Goal: Task Accomplishment & Management: Manage account settings

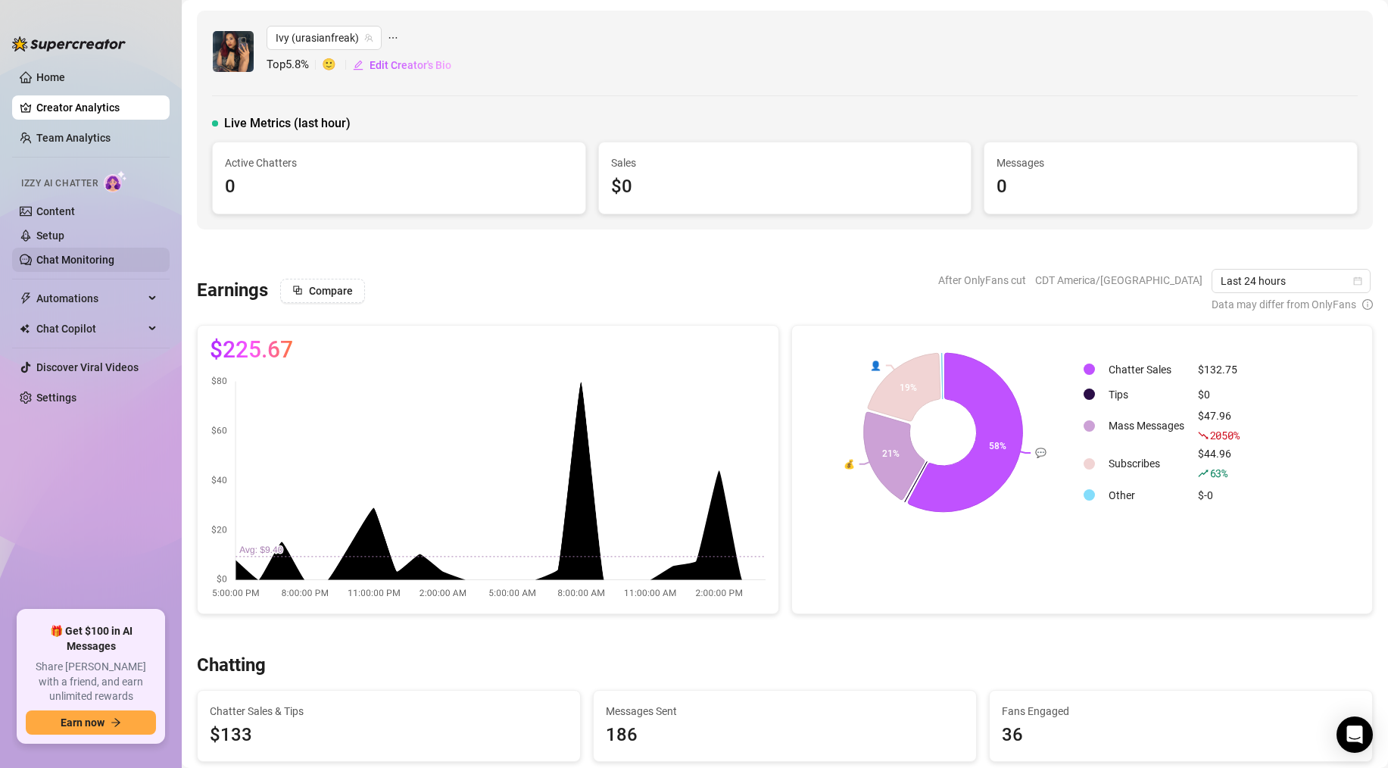
click at [84, 254] on link "Chat Monitoring" at bounding box center [75, 260] width 78 height 12
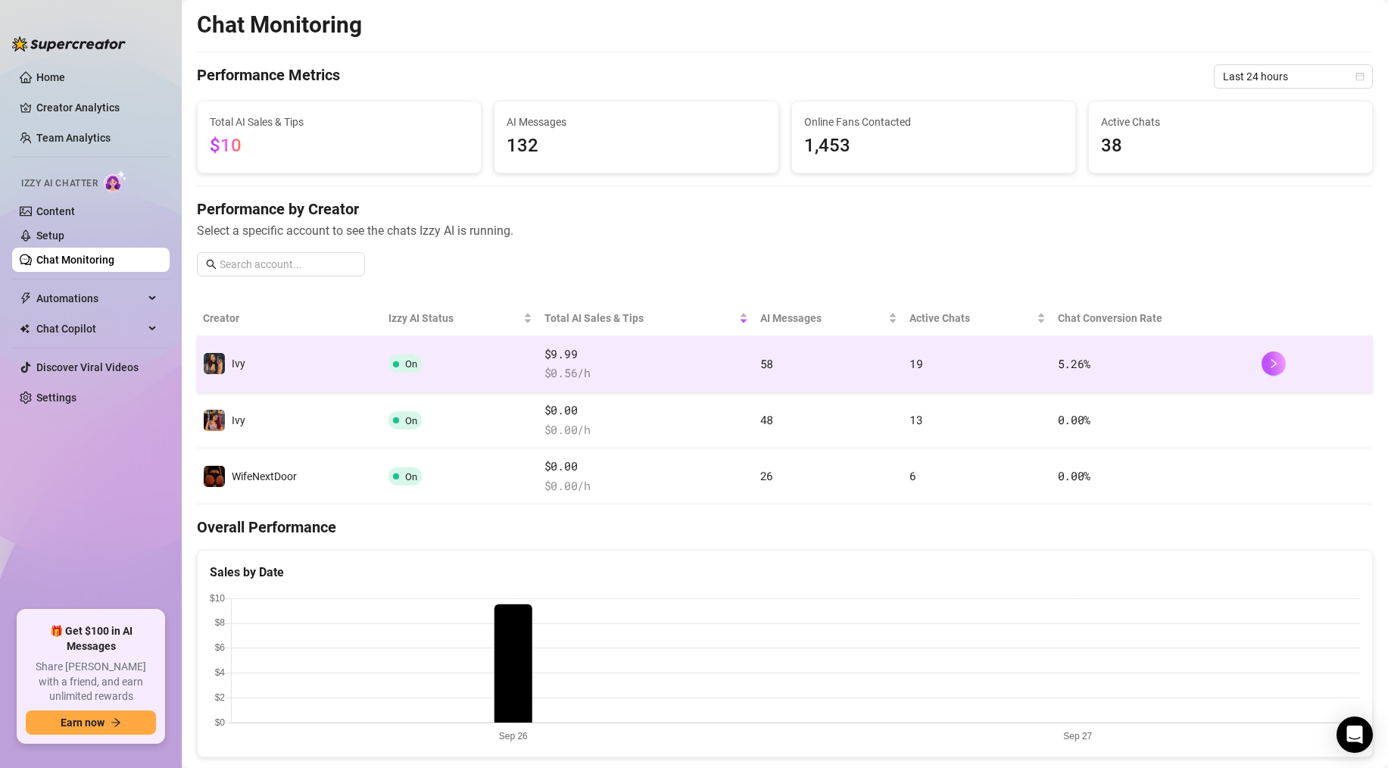
click at [363, 374] on td "Ivy" at bounding box center [290, 364] width 186 height 56
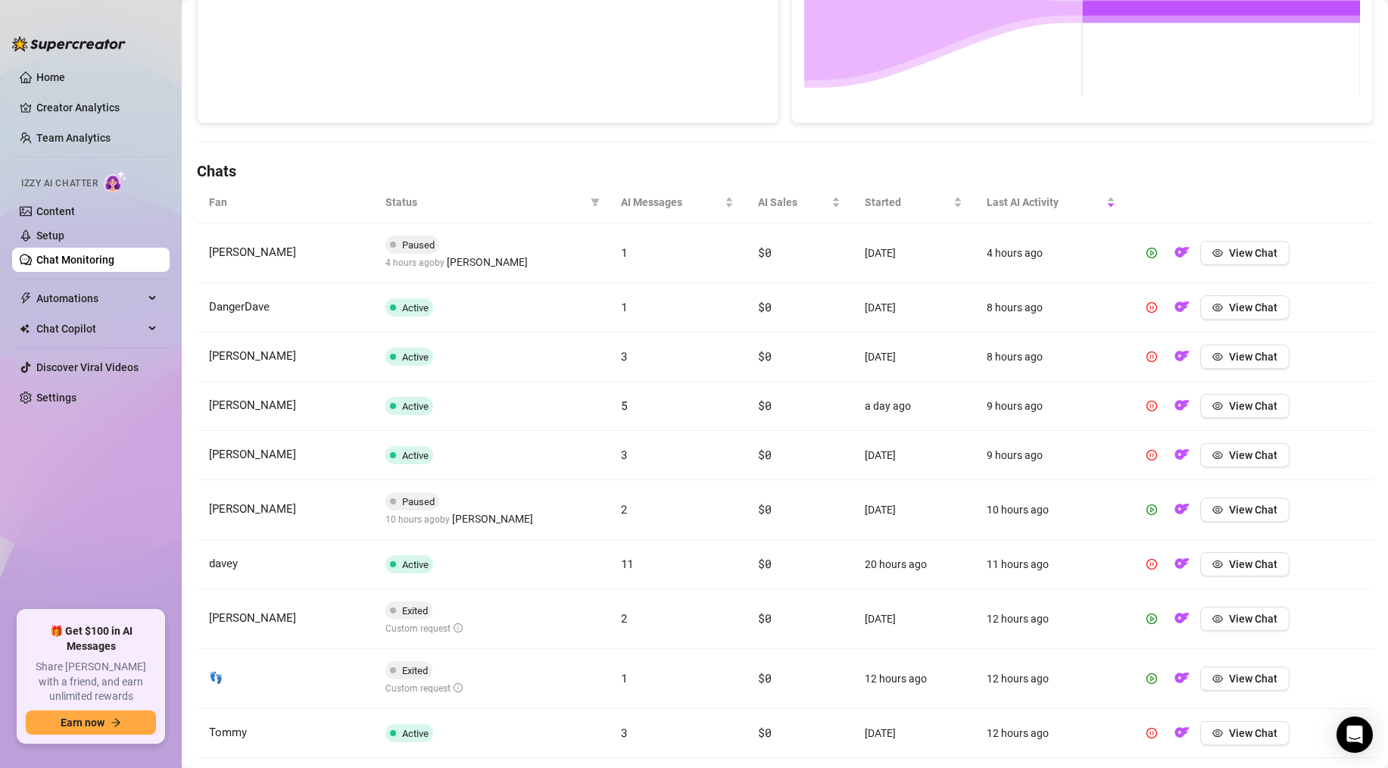
scroll to position [385, 0]
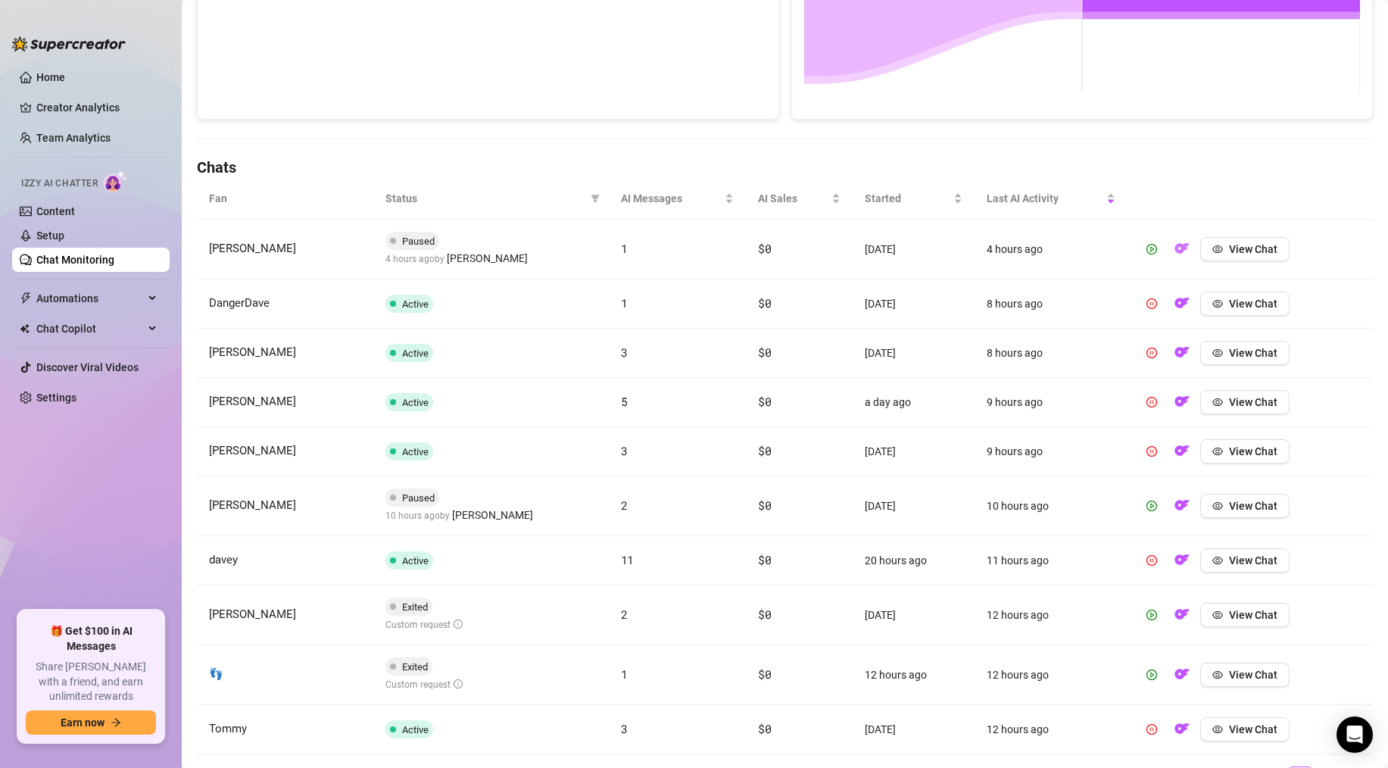
click at [1181, 251] on img "button" at bounding box center [1182, 248] width 15 height 15
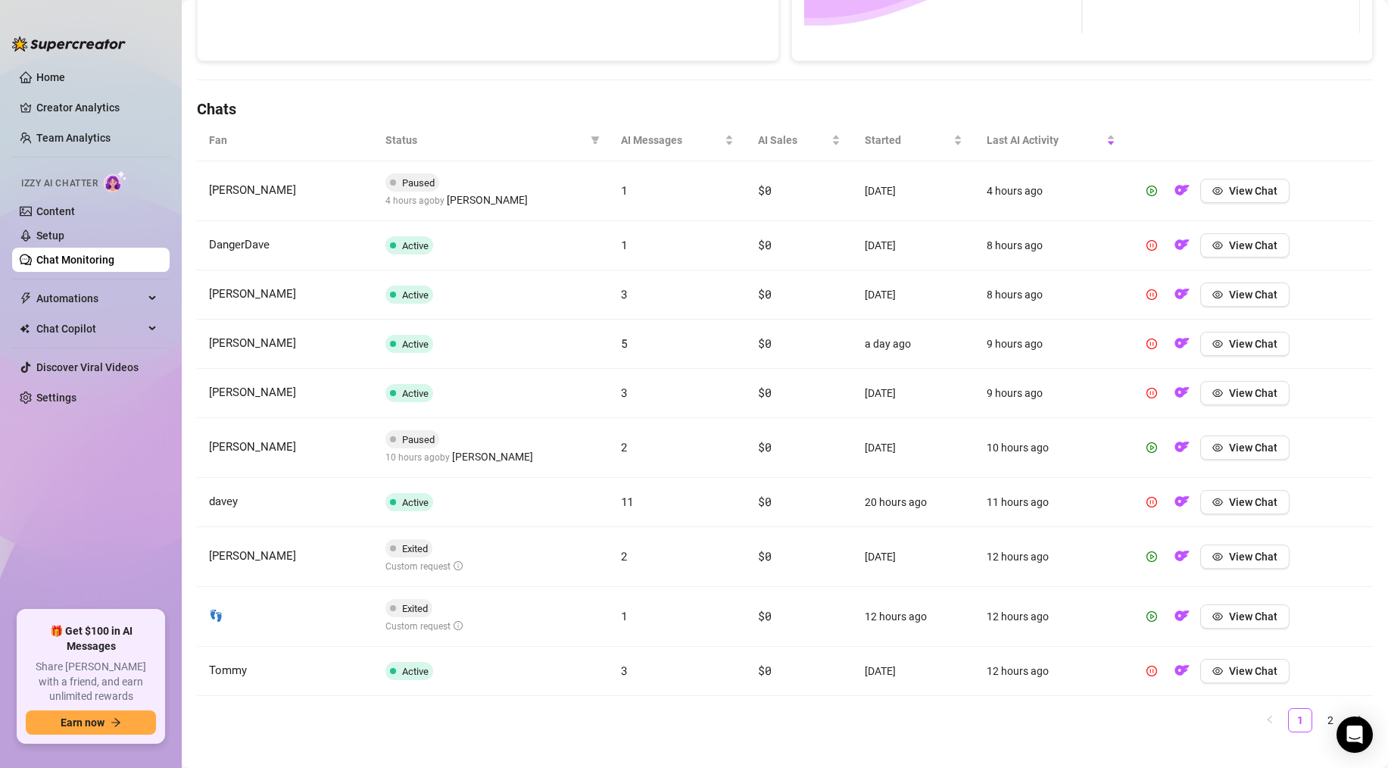
scroll to position [448, 0]
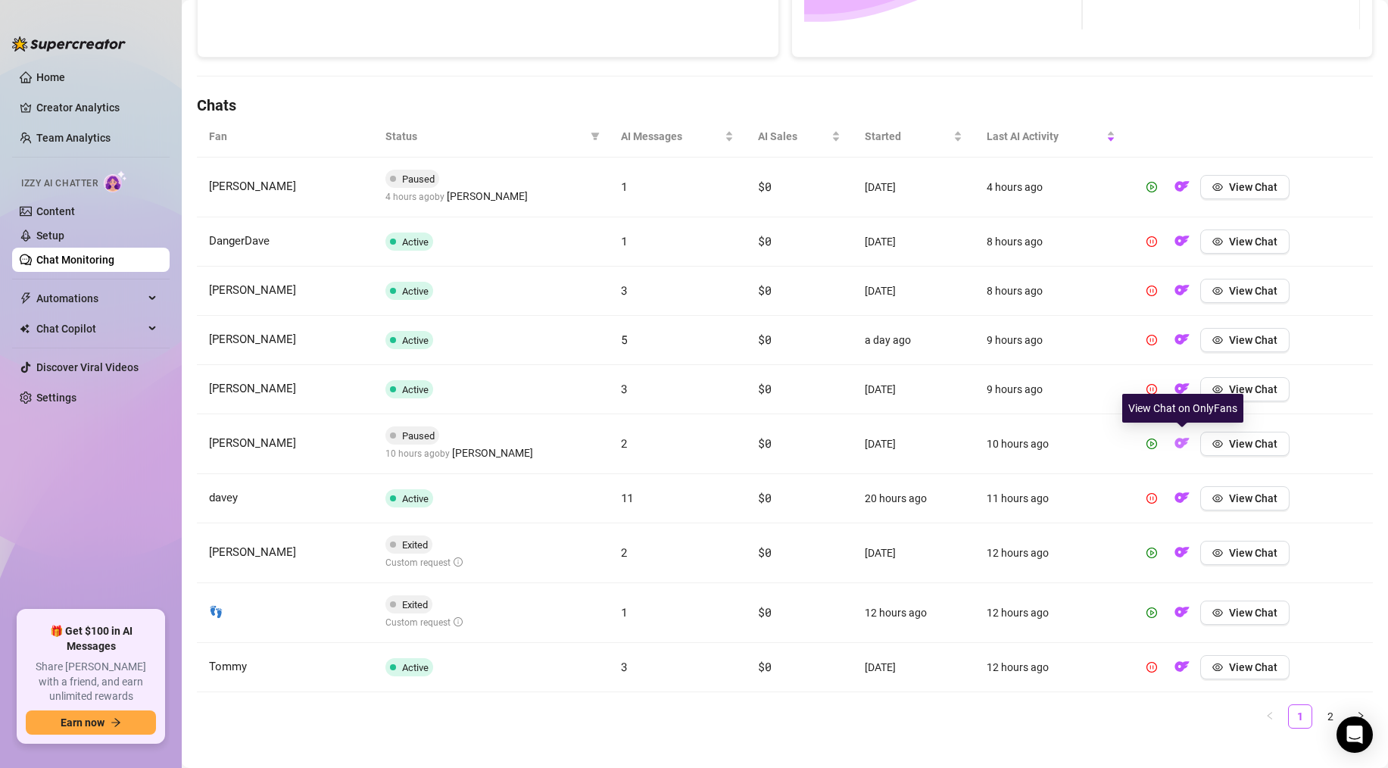
click at [1188, 450] on img "button" at bounding box center [1182, 442] width 15 height 15
click at [1184, 554] on img "button" at bounding box center [1182, 552] width 15 height 15
click at [1175, 605] on img "button" at bounding box center [1182, 611] width 15 height 15
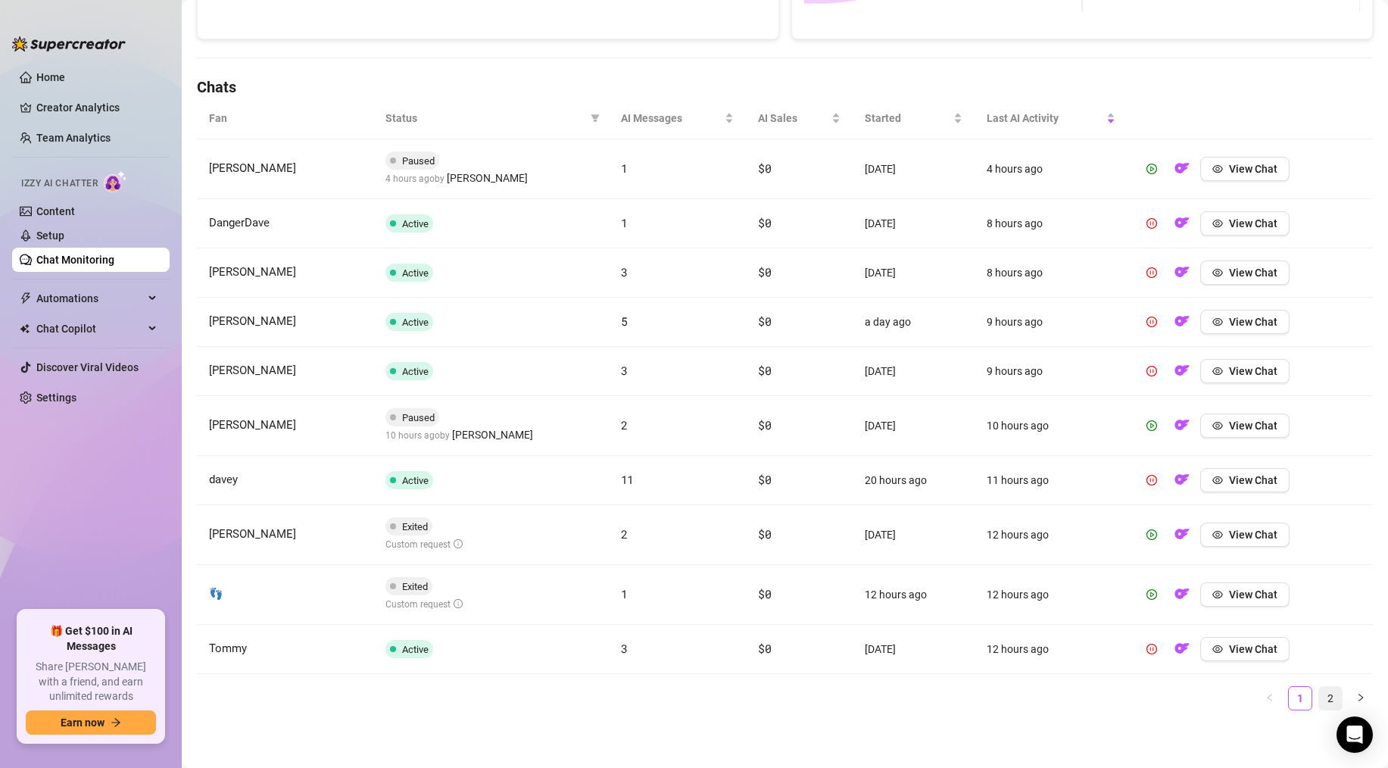
click at [1331, 691] on link "2" at bounding box center [1330, 698] width 23 height 23
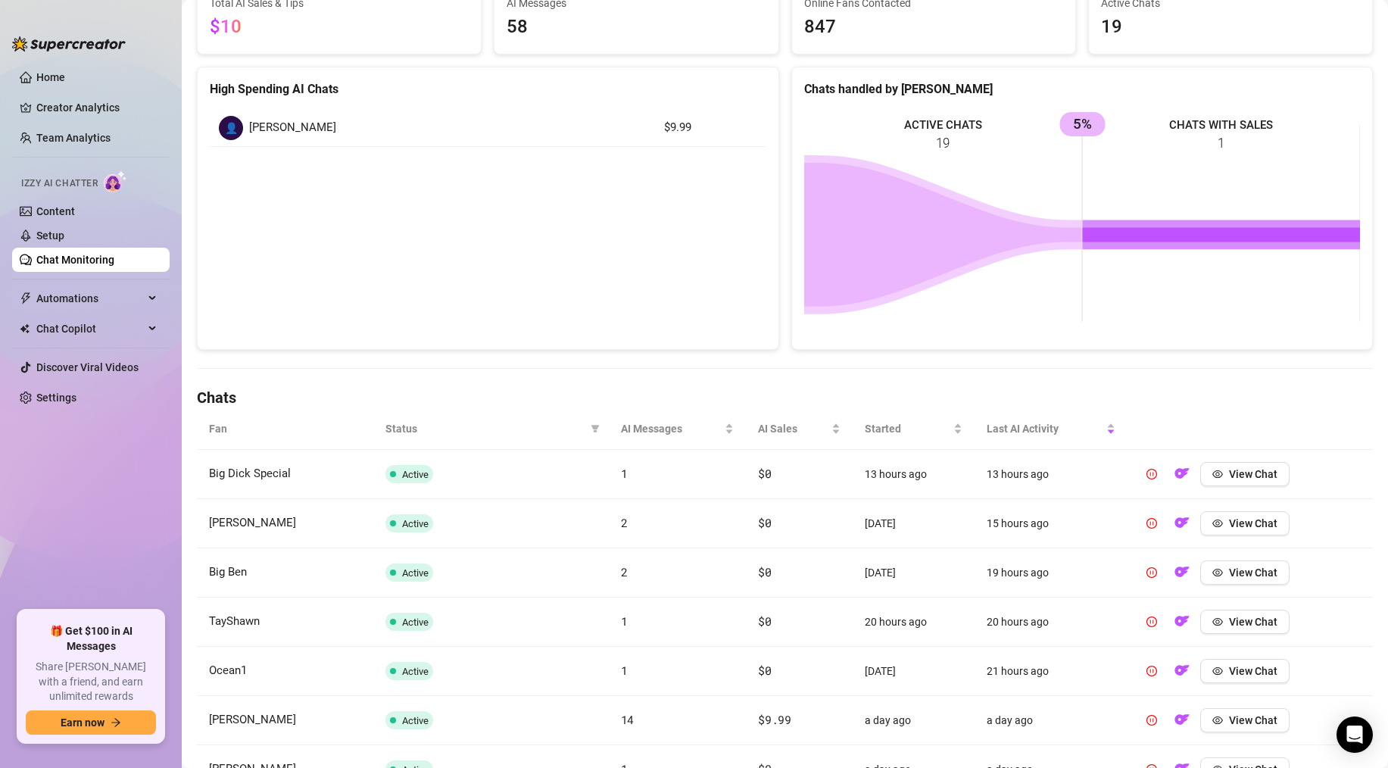
scroll to position [0, 0]
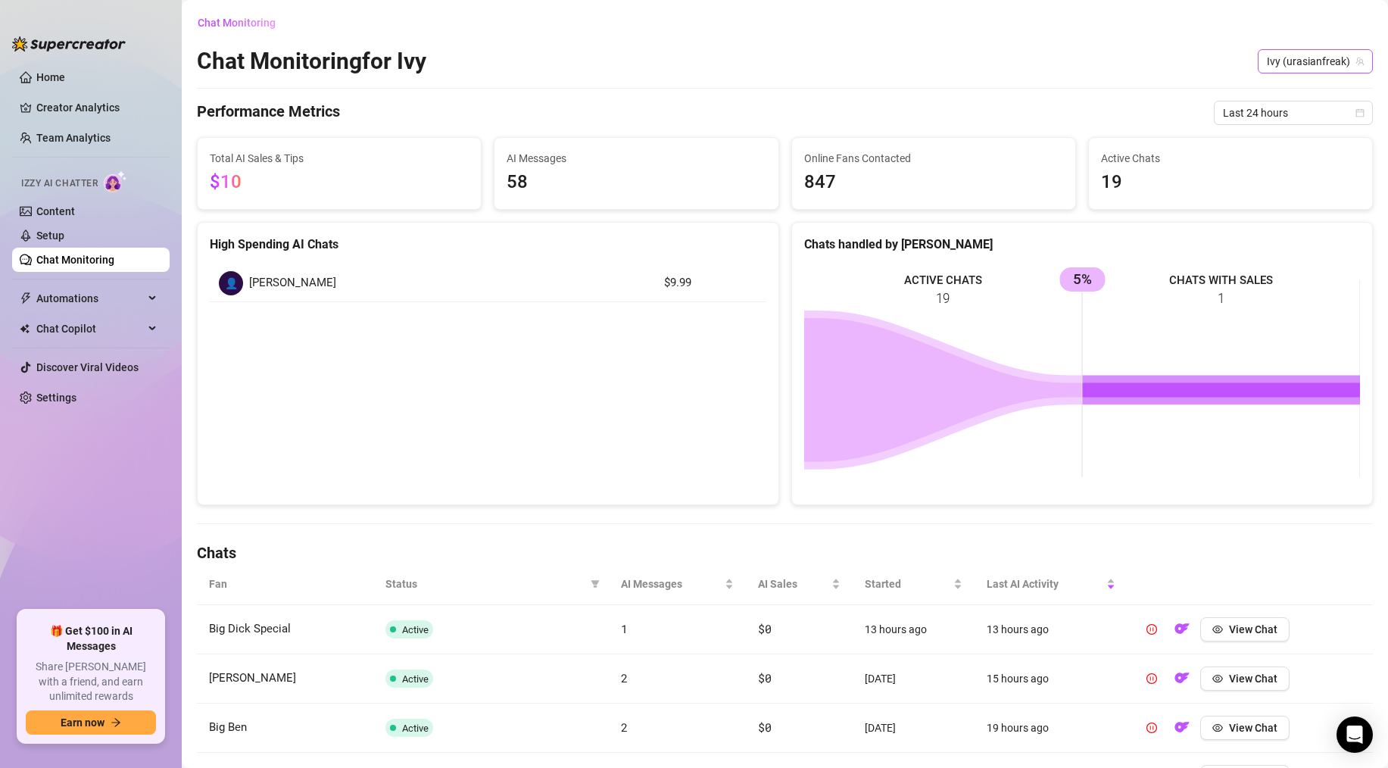
click at [1333, 67] on span "Ivy (urasianfreak)" at bounding box center [1315, 61] width 97 height 23
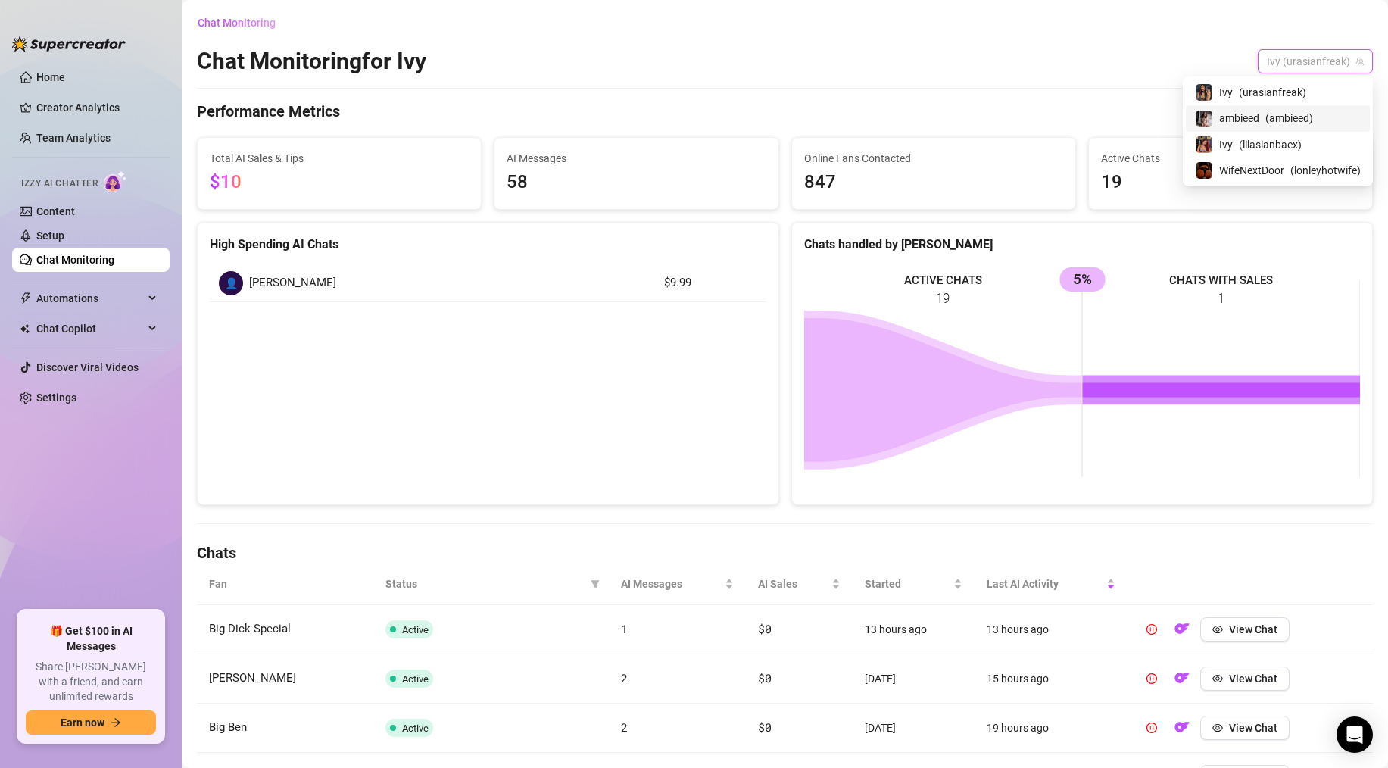
click at [1278, 112] on span "( ambieed )" at bounding box center [1290, 118] width 48 height 17
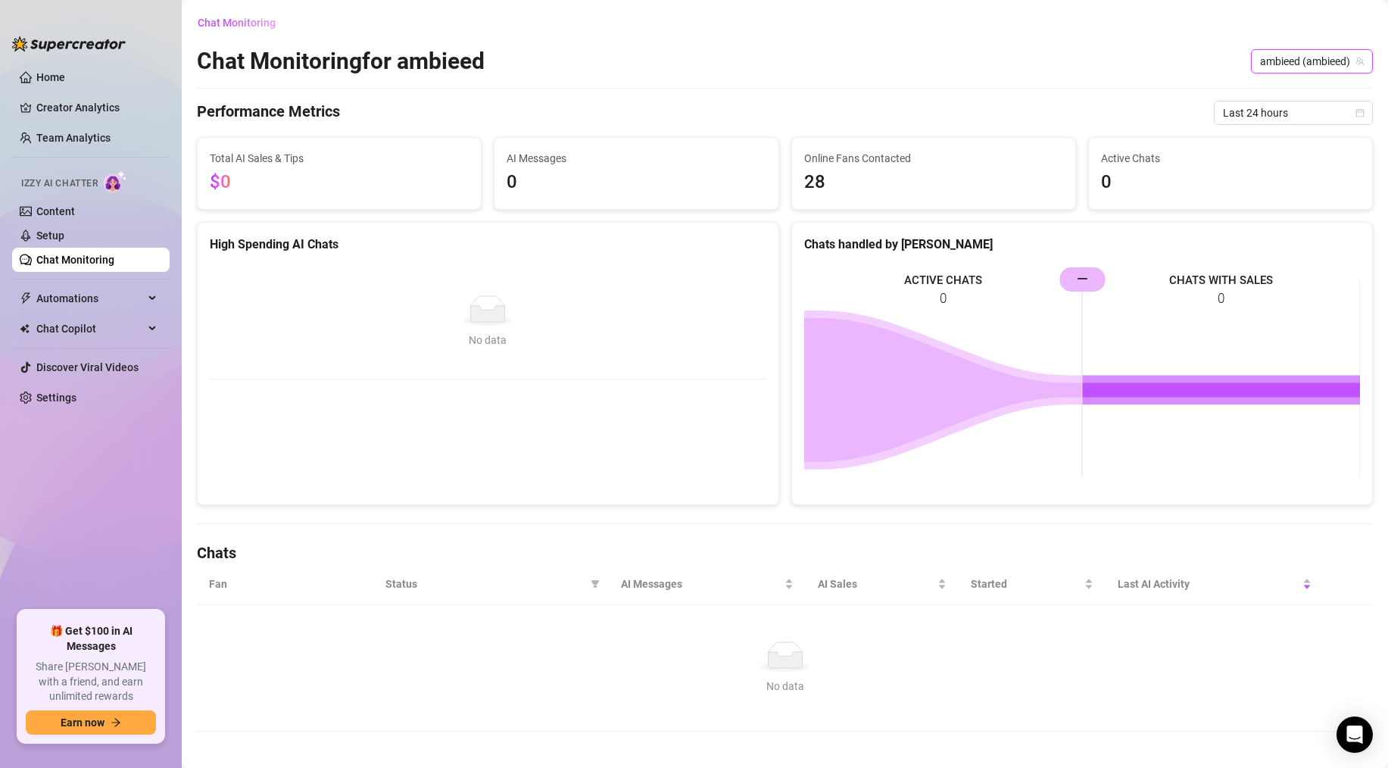
scroll to position [9, 0]
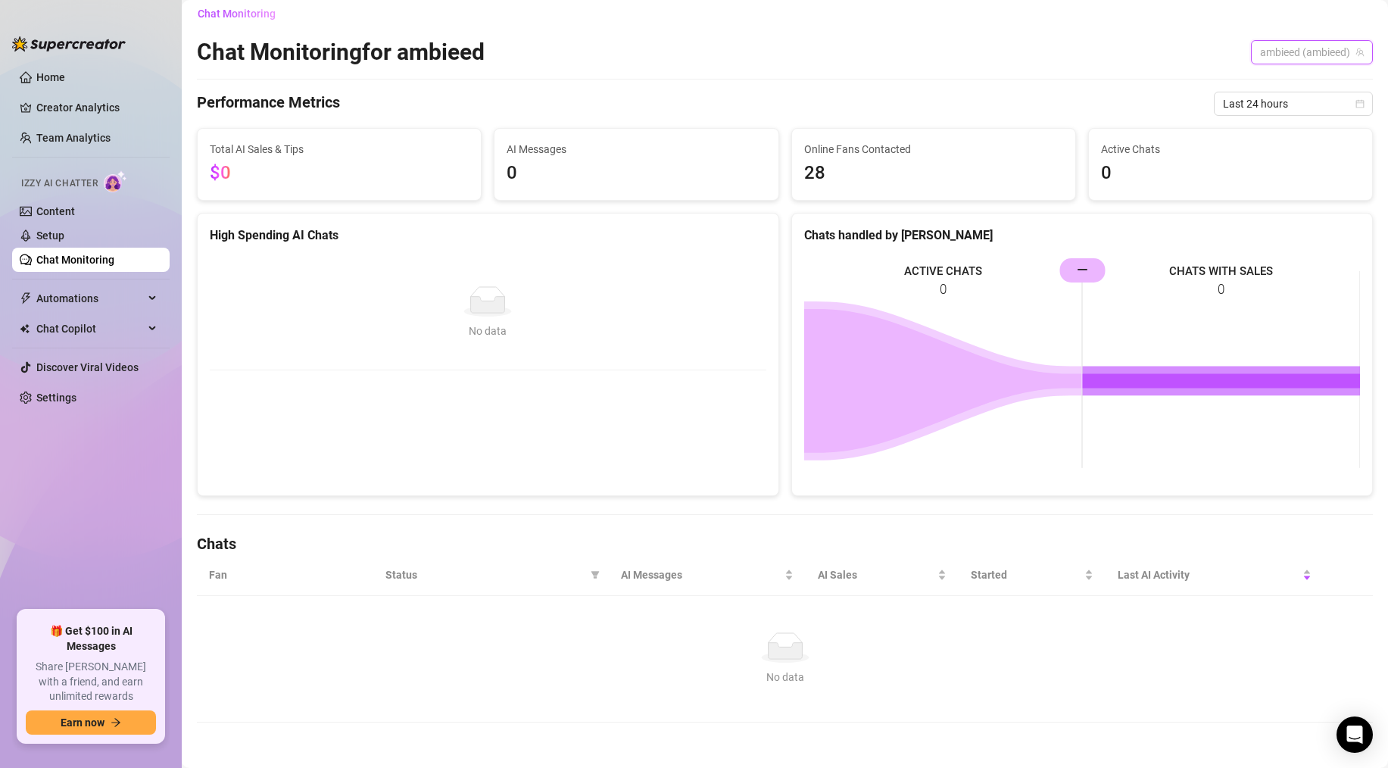
click at [1327, 43] on span "ambieed (ambieed)" at bounding box center [1312, 52] width 104 height 23
click at [1298, 135] on span "( lilasianbaex )" at bounding box center [1270, 135] width 63 height 17
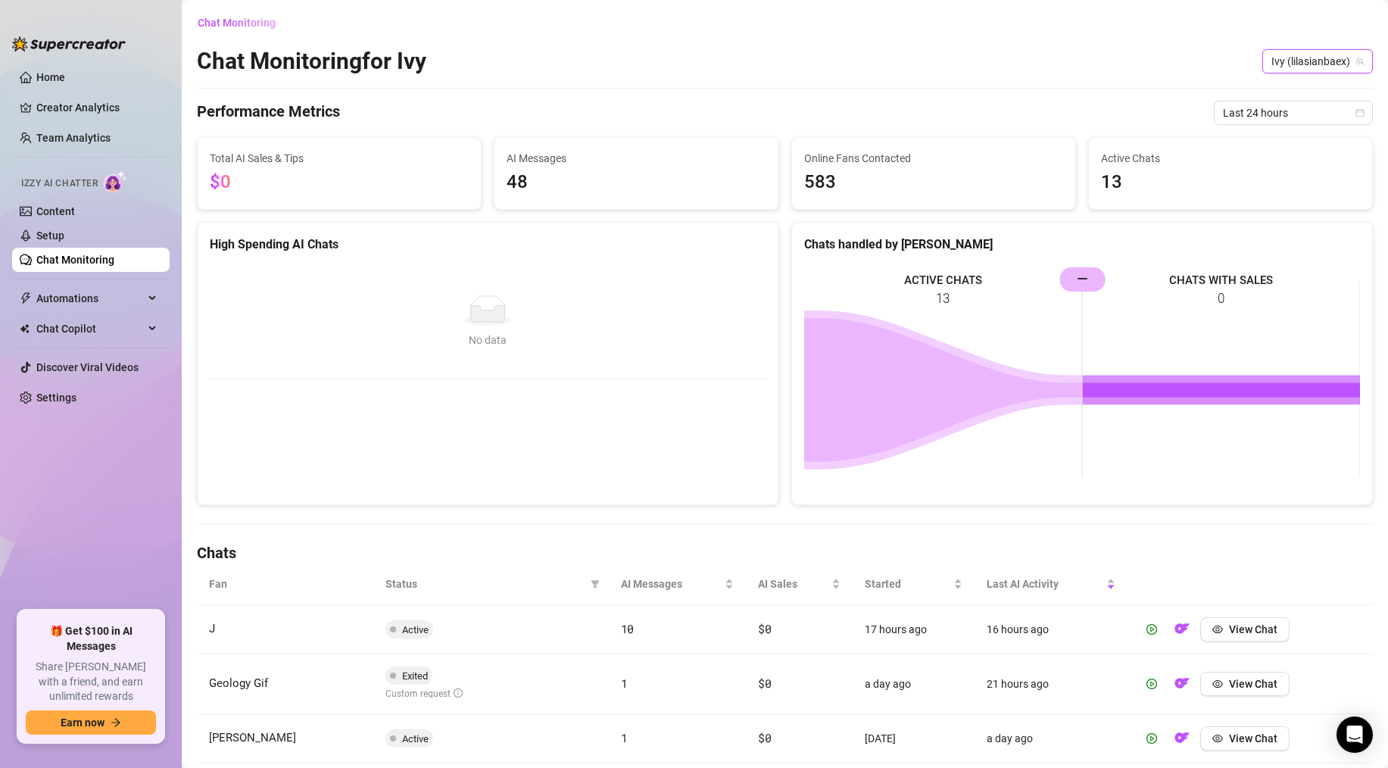
scroll to position [89, 0]
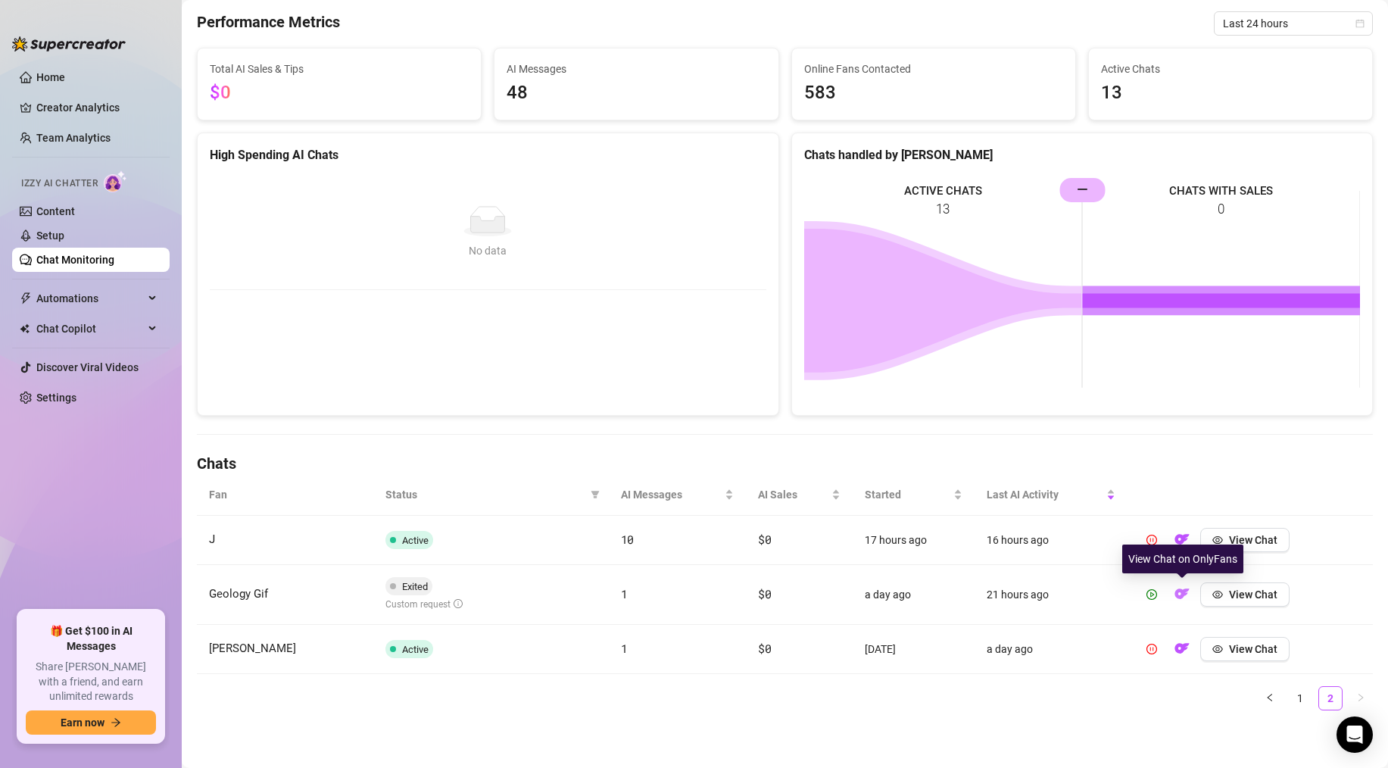
click at [1187, 598] on img "button" at bounding box center [1182, 593] width 15 height 15
click at [1303, 693] on link "1" at bounding box center [1300, 698] width 23 height 23
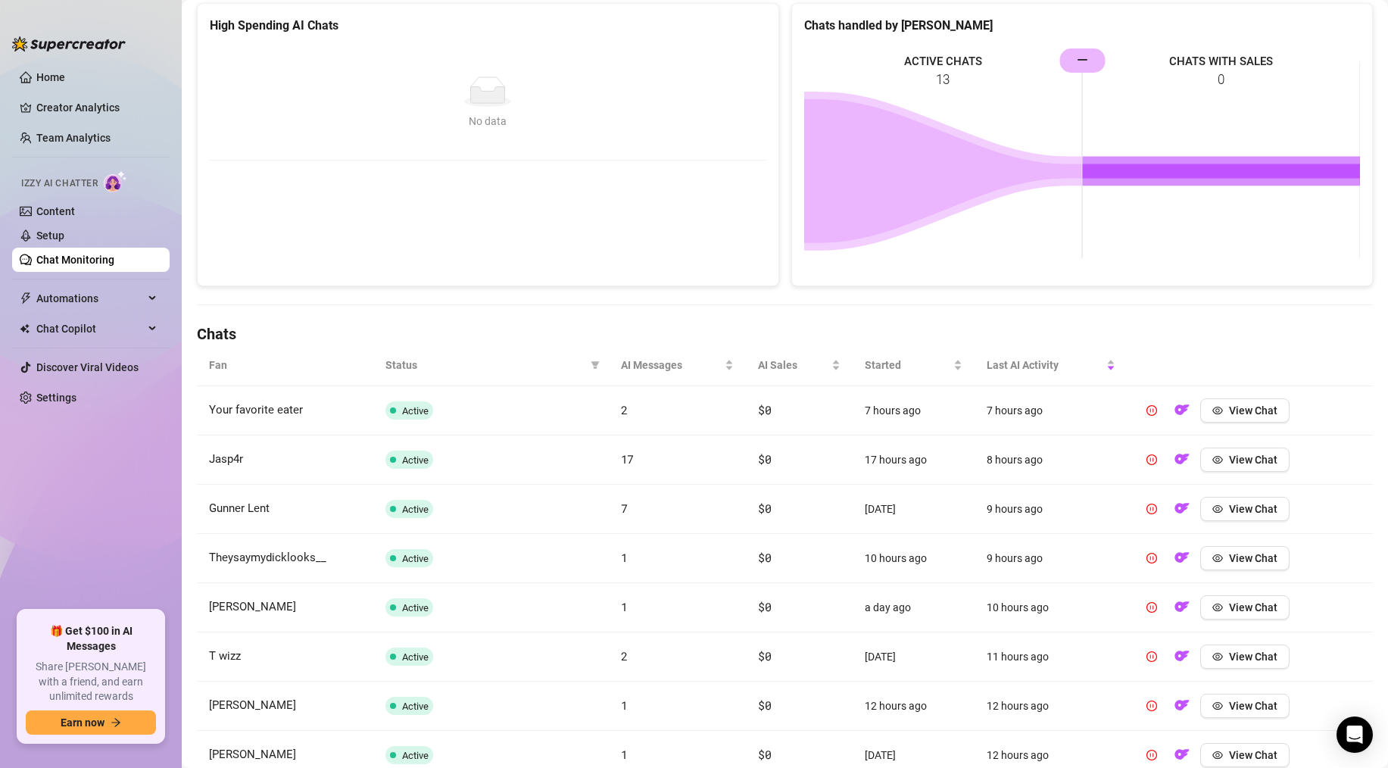
scroll to position [0, 0]
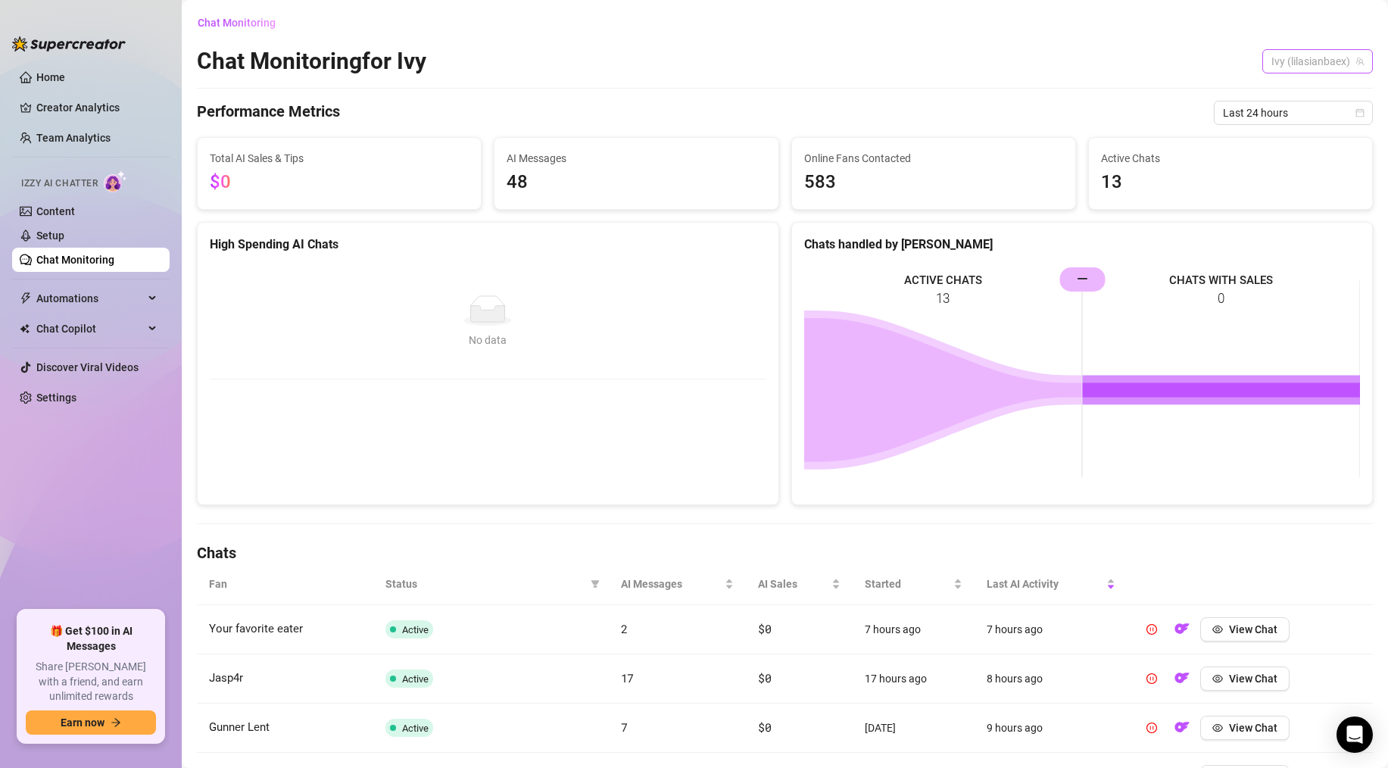
click at [1316, 55] on span "Ivy (lilasianbaex)" at bounding box center [1318, 61] width 92 height 23
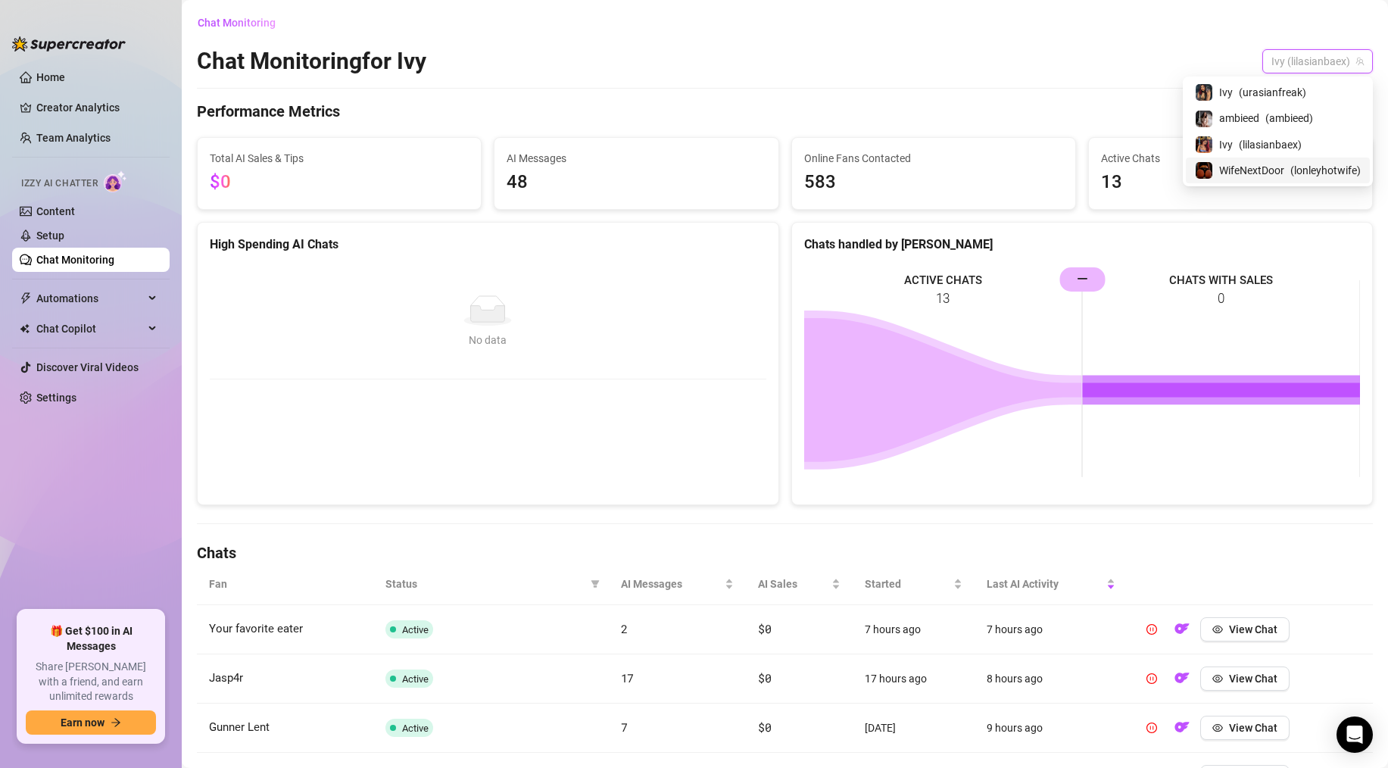
click at [1259, 168] on span "WifeNextDoor" at bounding box center [1251, 170] width 65 height 17
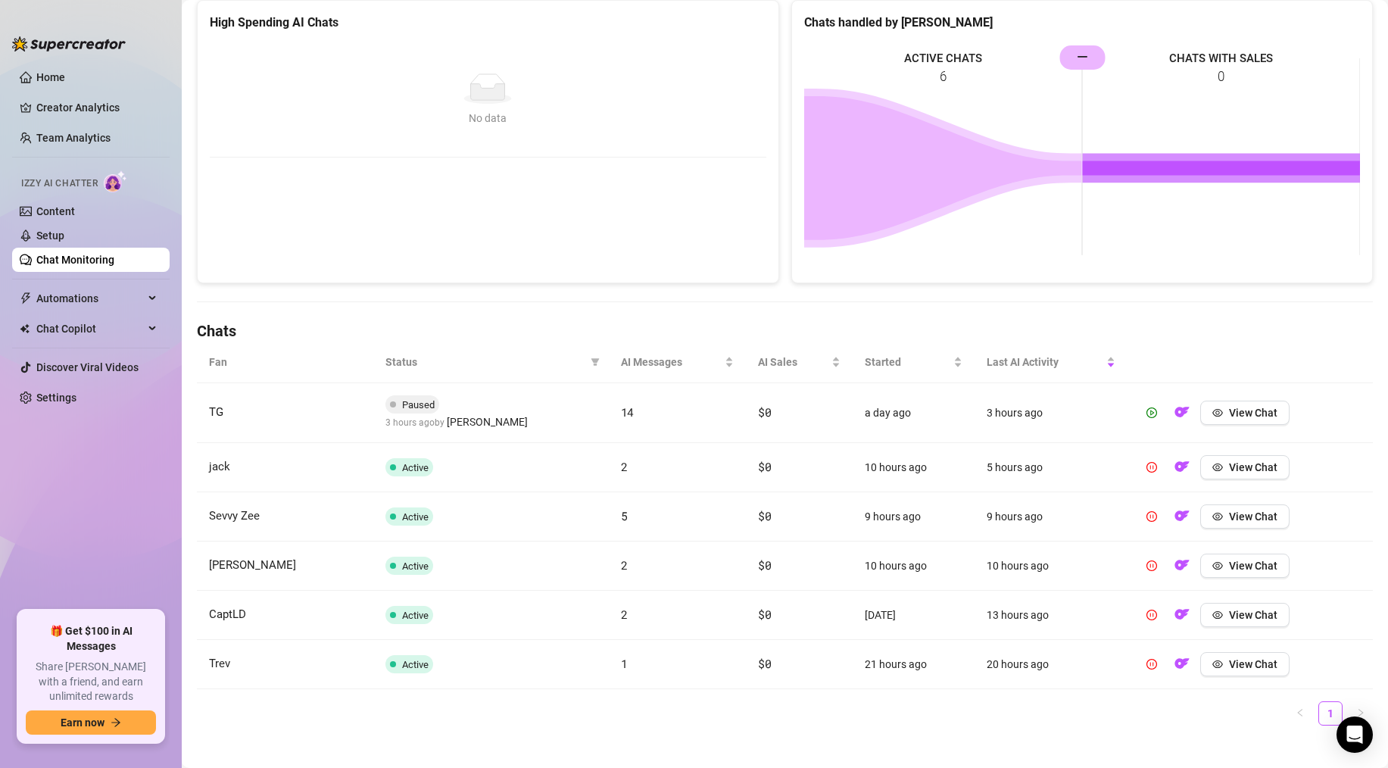
scroll to position [237, 0]
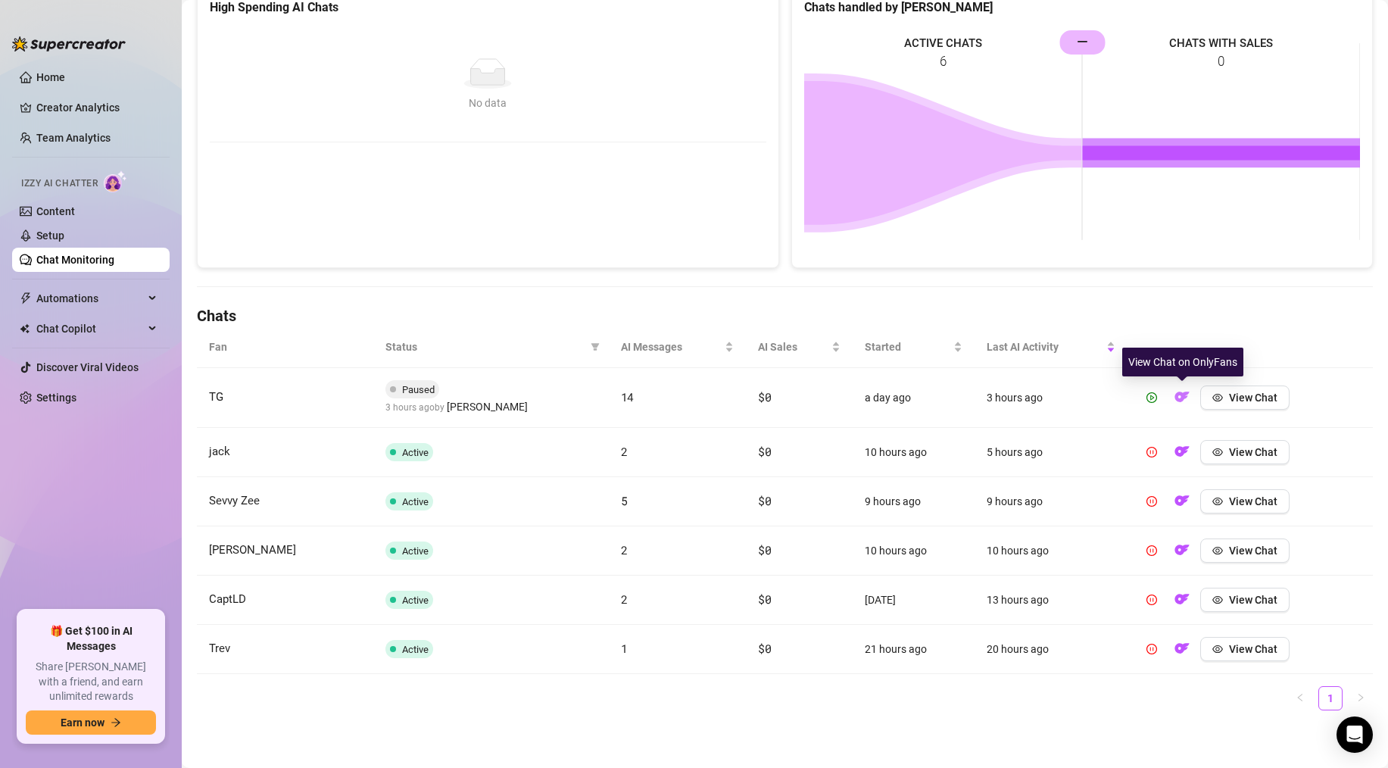
click at [1180, 397] on img "button" at bounding box center [1182, 396] width 15 height 15
click at [78, 297] on span "Automations" at bounding box center [90, 298] width 108 height 24
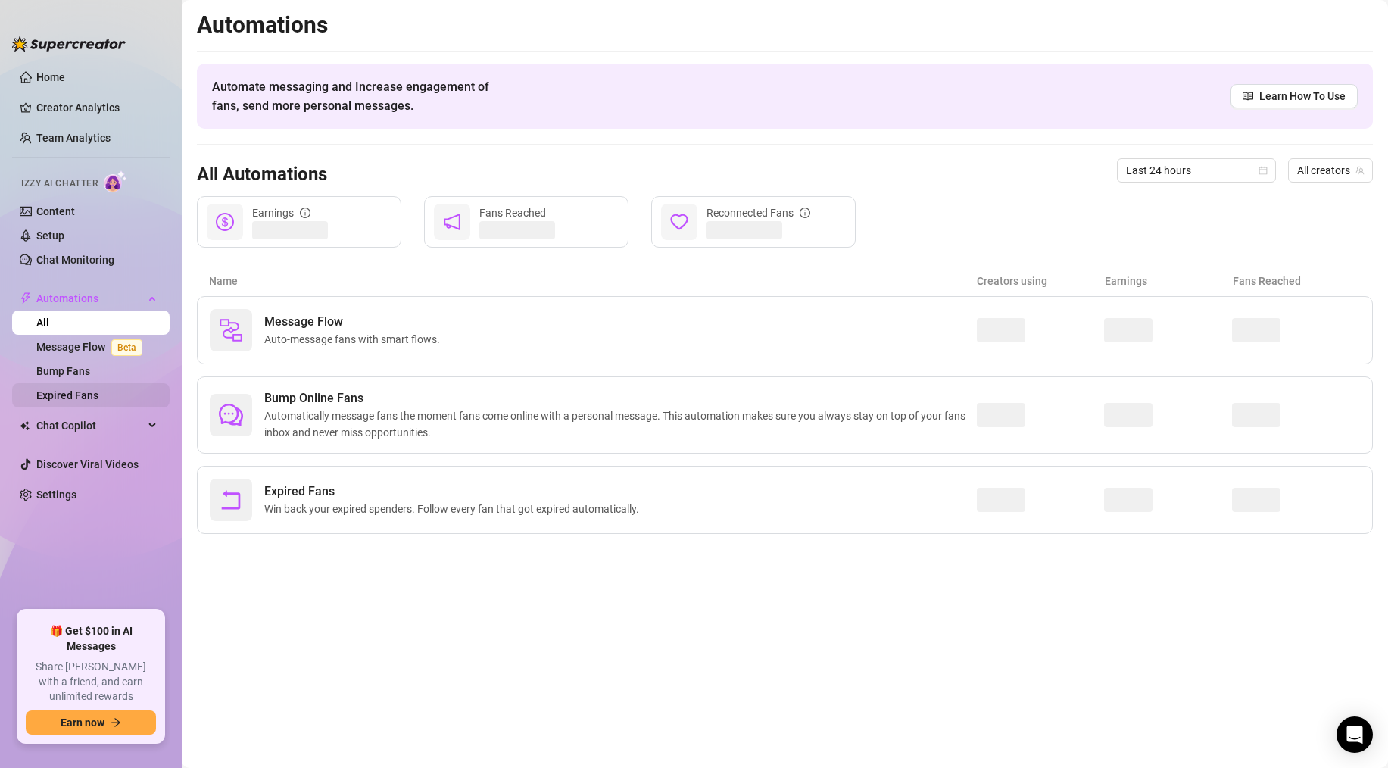
click at [70, 401] on link "Expired Fans" at bounding box center [67, 395] width 62 height 12
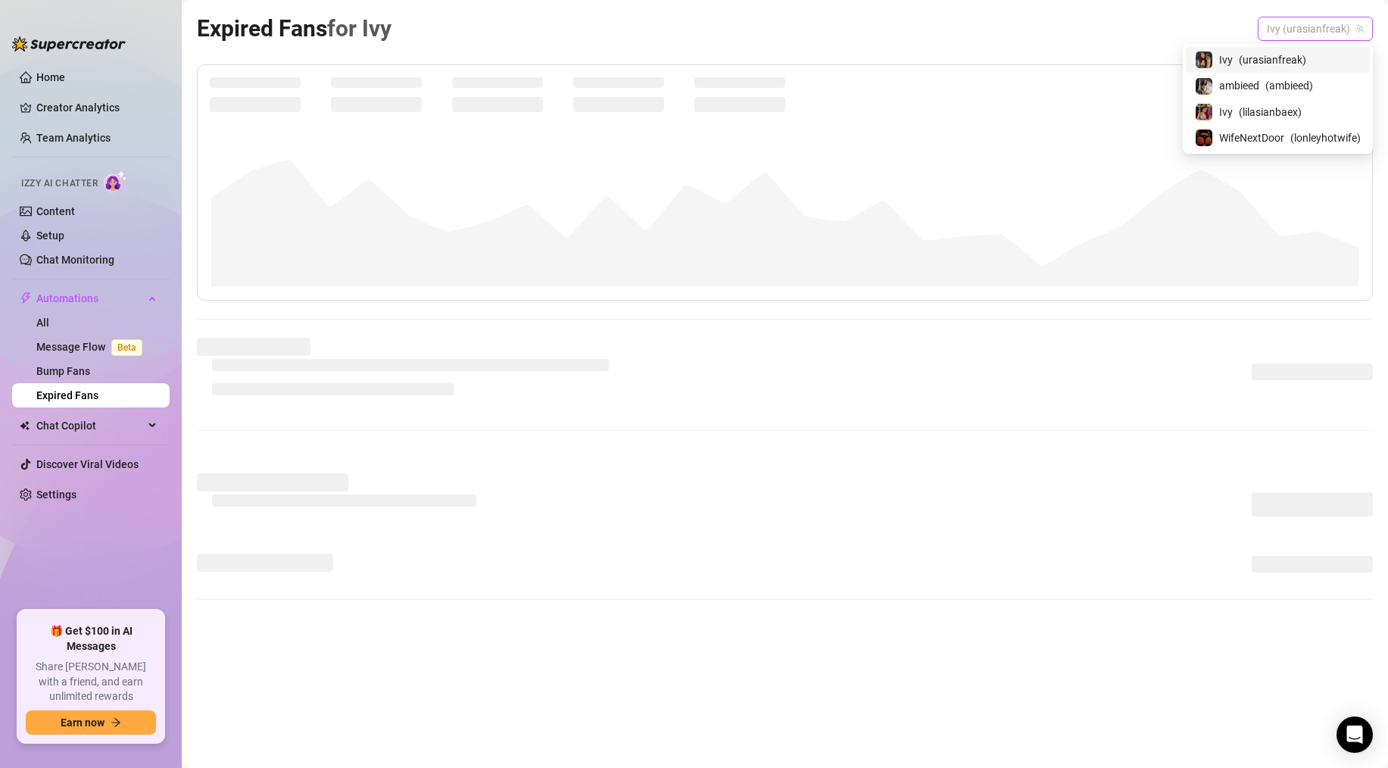
click at [1328, 20] on span "Ivy (urasianfreak)" at bounding box center [1315, 28] width 97 height 23
click at [1262, 135] on span "WifeNextDoor" at bounding box center [1251, 138] width 65 height 17
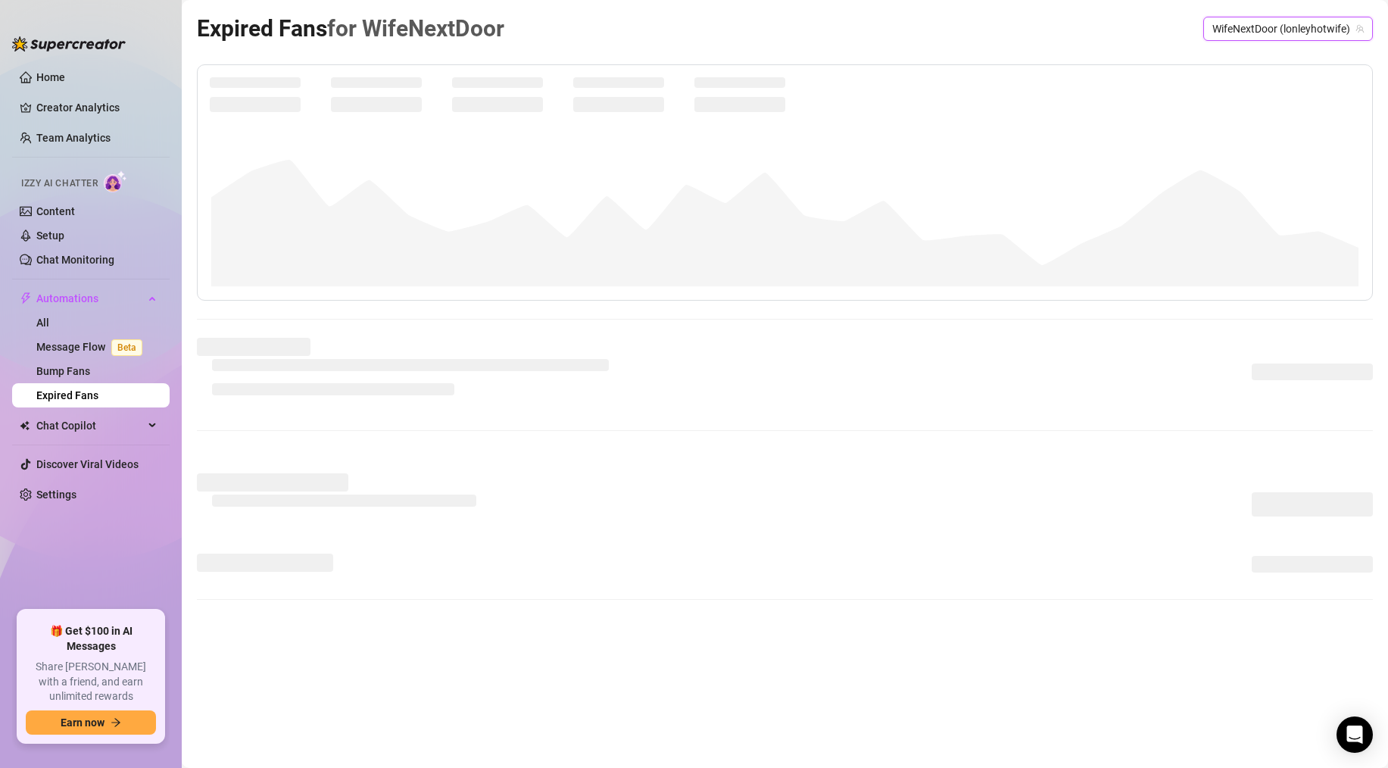
click at [1253, 31] on span "WifeNextDoor (lonleyhotwife)" at bounding box center [1288, 28] width 151 height 23
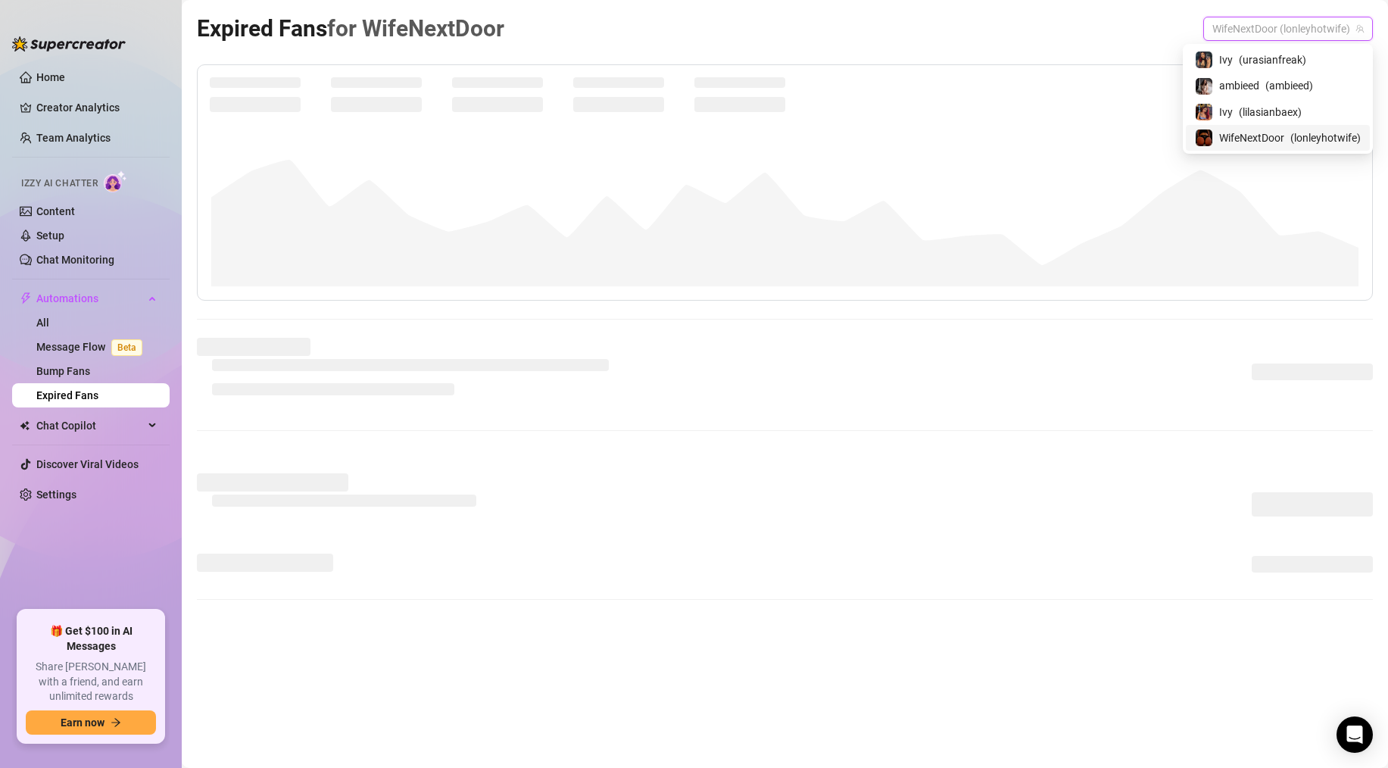
click at [1235, 143] on span "WifeNextDoor" at bounding box center [1251, 138] width 65 height 17
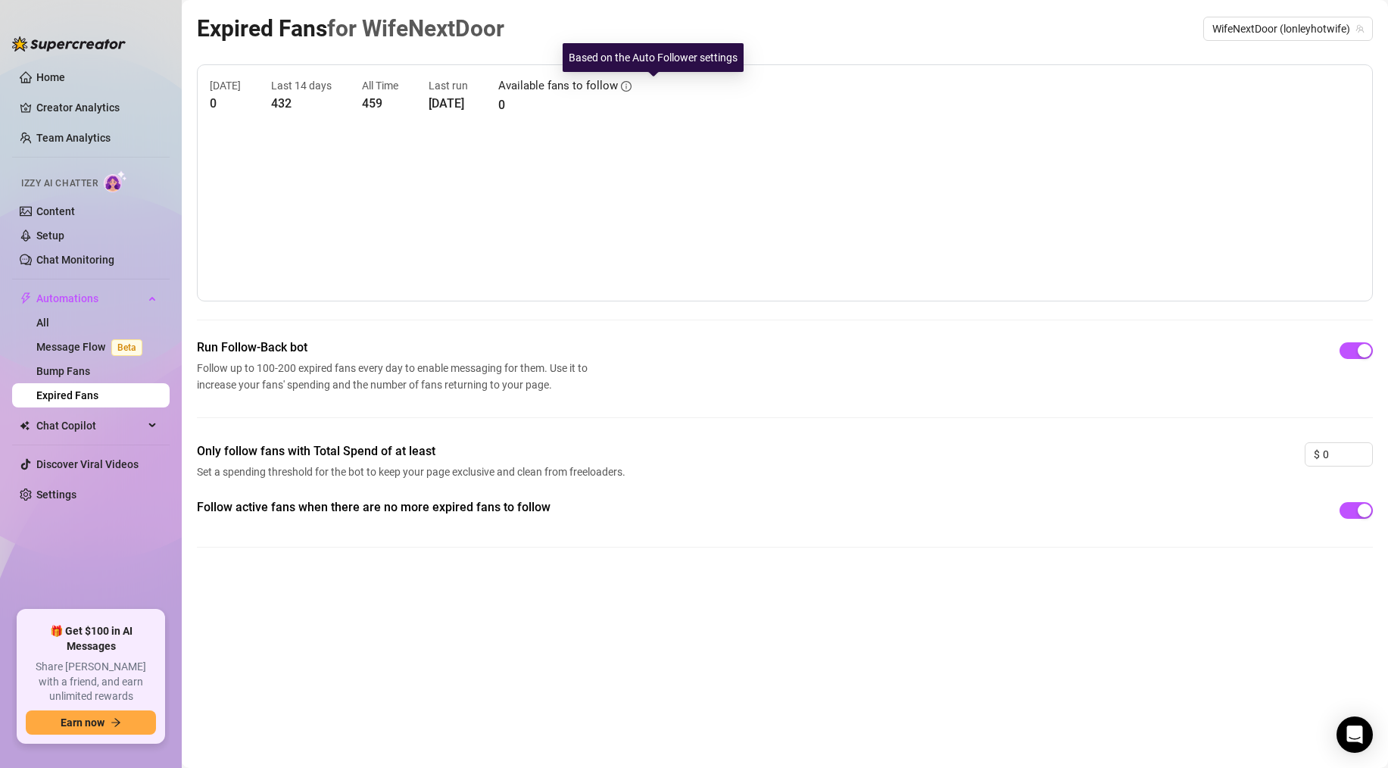
click at [632, 83] on icon "info-circle" at bounding box center [626, 86] width 11 height 11
click at [627, 86] on icon "info-circle" at bounding box center [627, 85] width 2 height 5
click at [1358, 349] on div "button" at bounding box center [1365, 351] width 14 height 14
click at [1357, 355] on span "button" at bounding box center [1356, 350] width 33 height 17
click at [103, 341] on link "Message Flow Beta" at bounding box center [92, 347] width 112 height 12
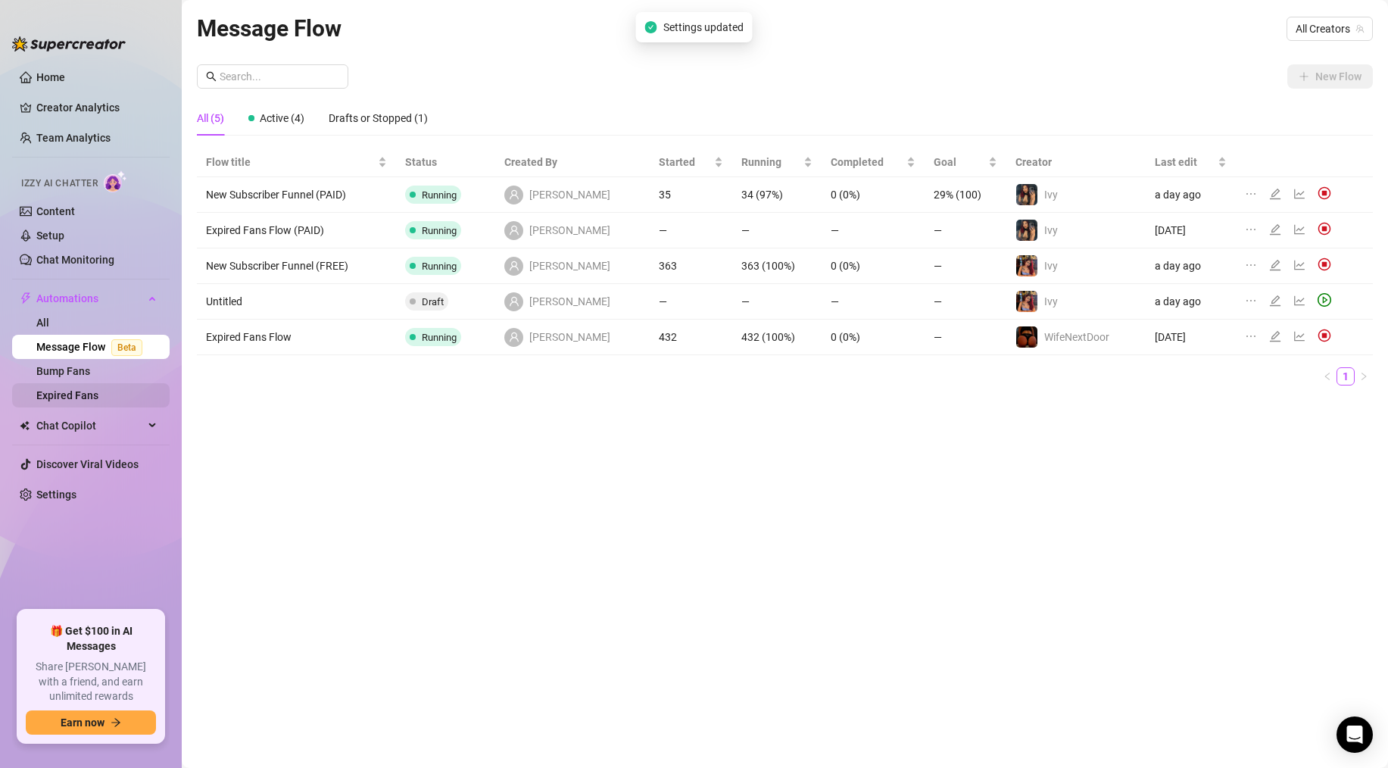
click at [95, 389] on link "Expired Fans" at bounding box center [67, 395] width 62 height 12
